Goal: Task Accomplishment & Management: Manage account settings

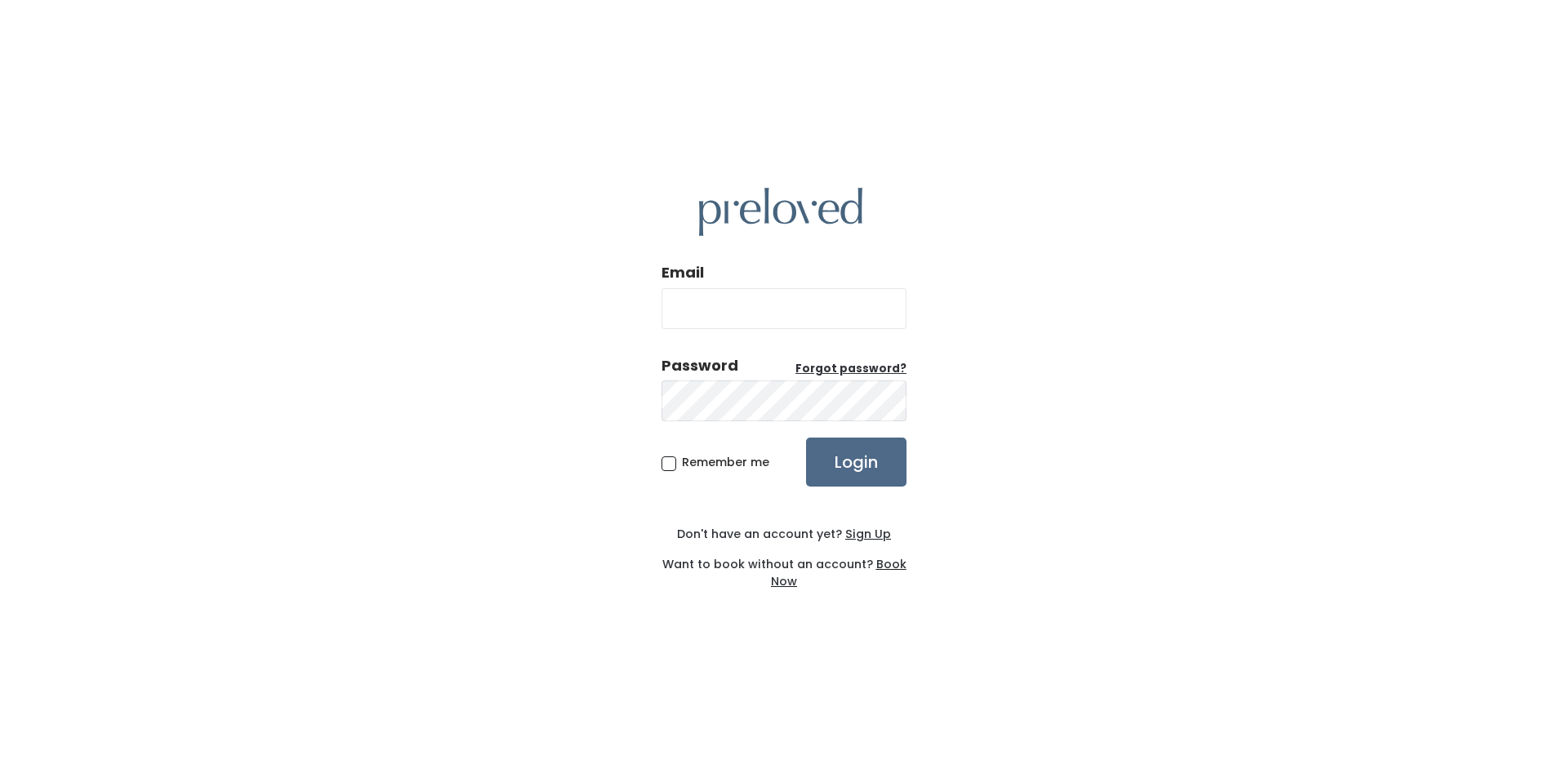
type input "[EMAIL_ADDRESS][DOMAIN_NAME]"
click at [843, 490] on div "Email feistybritches@gmail.com Password Forgot password? Remember me Login Don'…" at bounding box center [784, 389] width 245 height 482
click at [854, 464] on input "Login" at bounding box center [856, 462] width 100 height 49
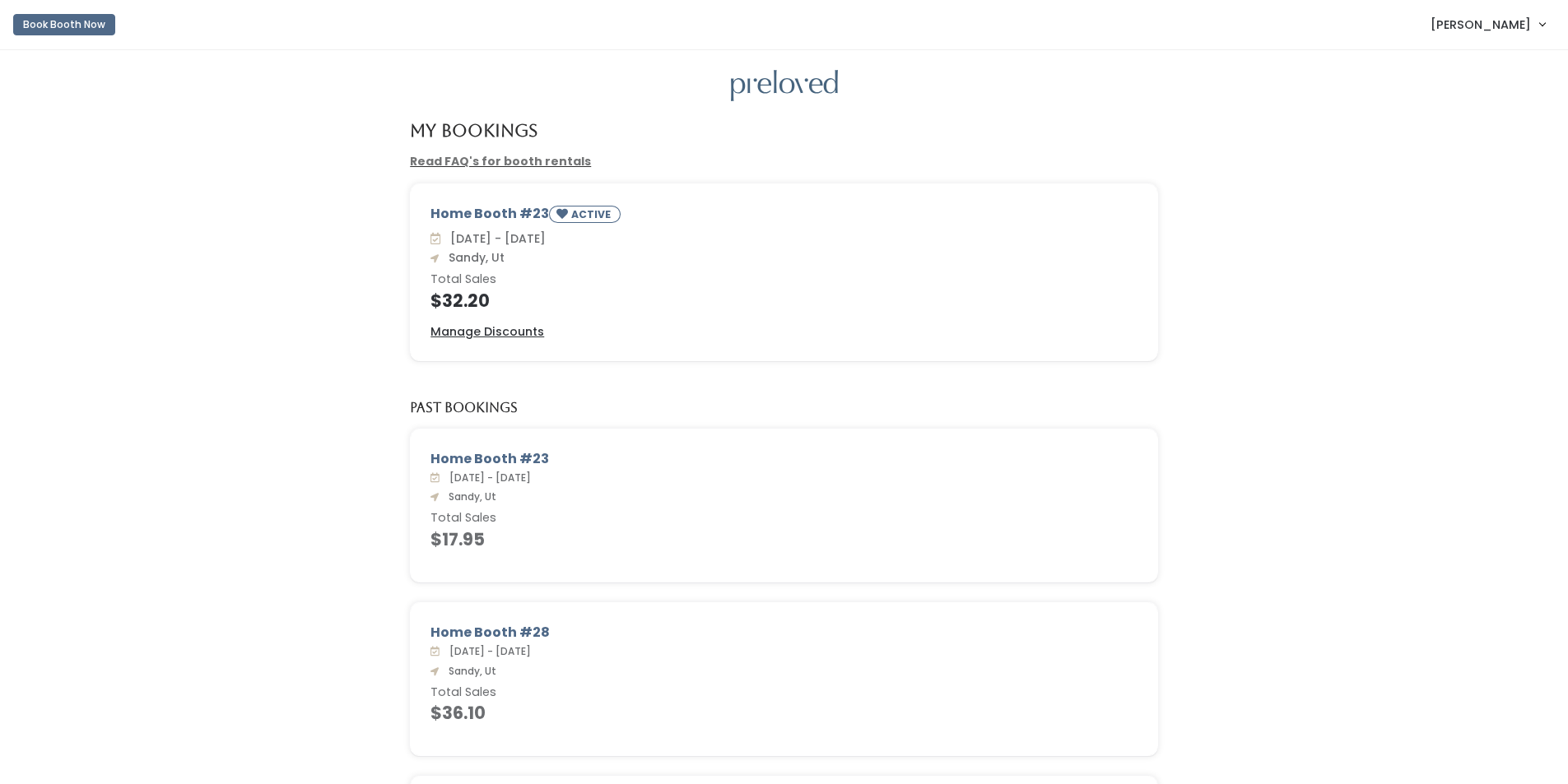
click at [1481, 27] on span "[PERSON_NAME]" at bounding box center [1480, 25] width 100 height 18
click at [1471, 135] on button "Logout" at bounding box center [1487, 137] width 147 height 29
